Goal: Find contact information: Obtain details needed to contact an individual or organization

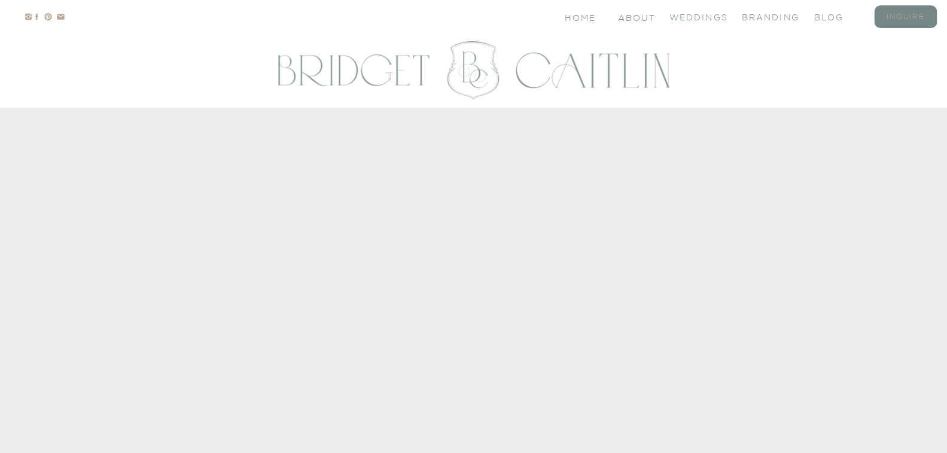
click at [910, 18] on nav "inquire" at bounding box center [906, 16] width 48 height 10
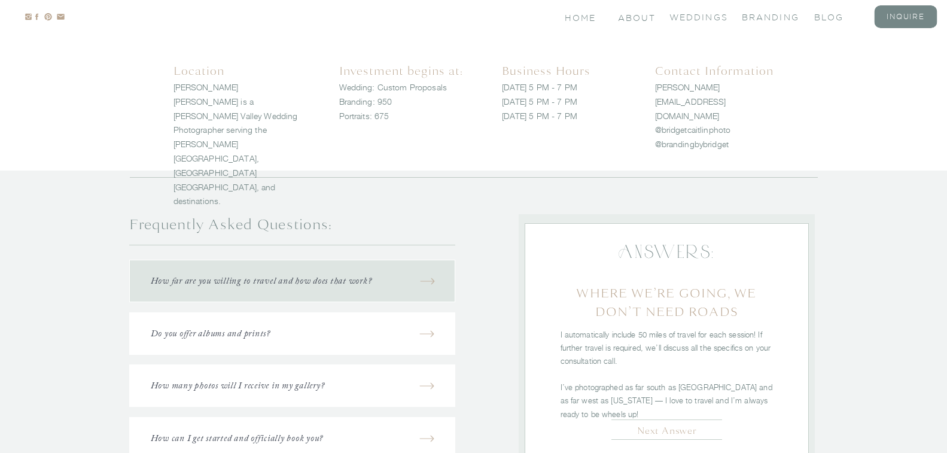
scroll to position [1416, 0]
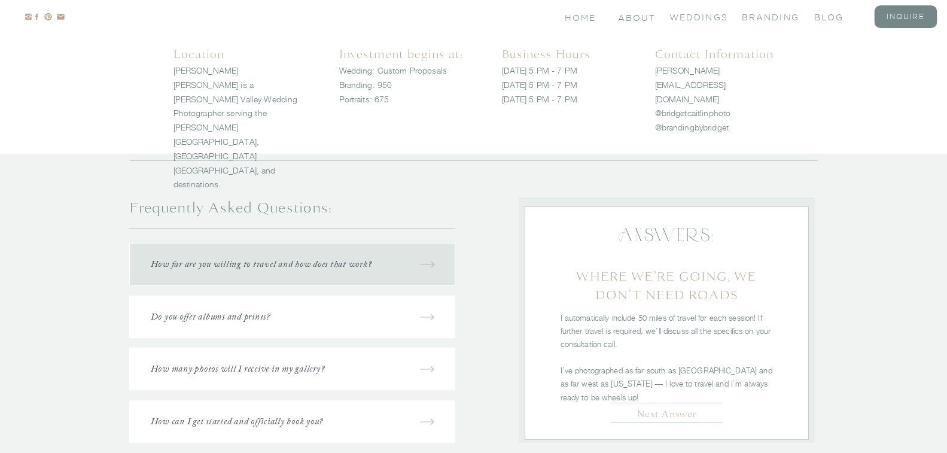
click at [691, 69] on h2 "Contact Information" at bounding box center [715, 75] width 121 height 59
click at [707, 66] on h2 "Contact Information" at bounding box center [715, 75] width 121 height 59
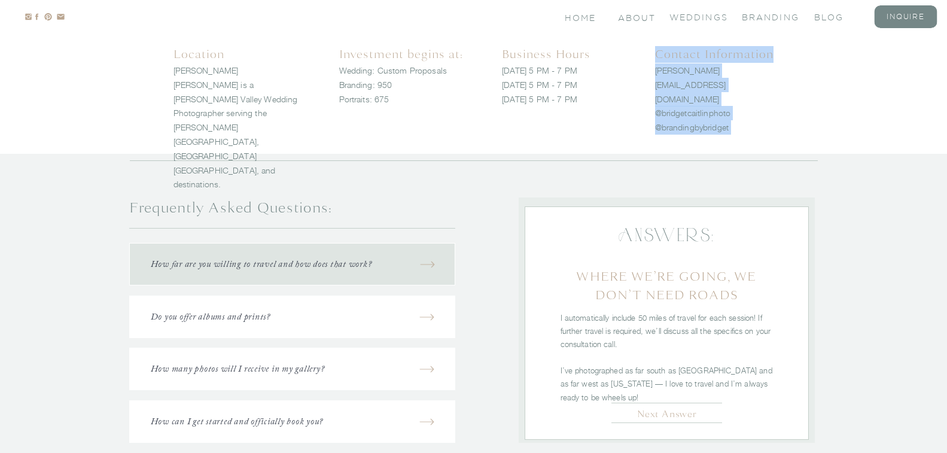
drag, startPoint x: 652, startPoint y: 70, endPoint x: 775, endPoint y: 79, distance: 122.4
click at [775, 79] on div "inquire blog About Home Open Menu Weddings branding Blog Home About Weddings br…" at bounding box center [473, 87] width 947 height 3006
copy div "Bridget@bridgetcaitlin.com @bridgetcaitlinphoto @brandingbybridget Contact Info…"
